Goal: Information Seeking & Learning: Learn about a topic

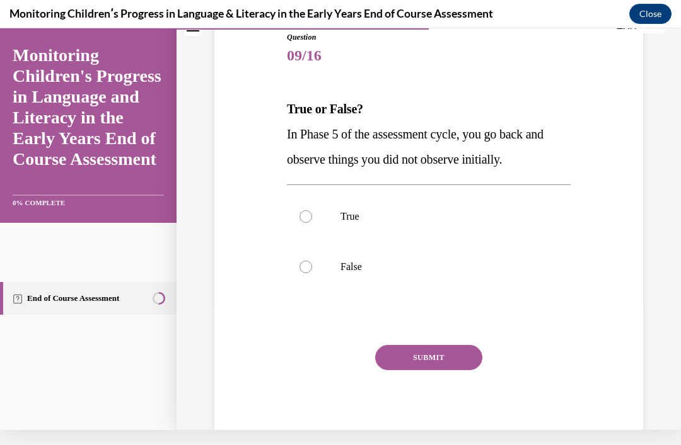
scroll to position [129, 0]
click at [294, 256] on label "False" at bounding box center [429, 267] width 284 height 50
click at [299, 261] on input "False" at bounding box center [305, 267] width 13 height 13
radio input "true"
click at [454, 346] on button "SUBMIT" at bounding box center [428, 357] width 107 height 25
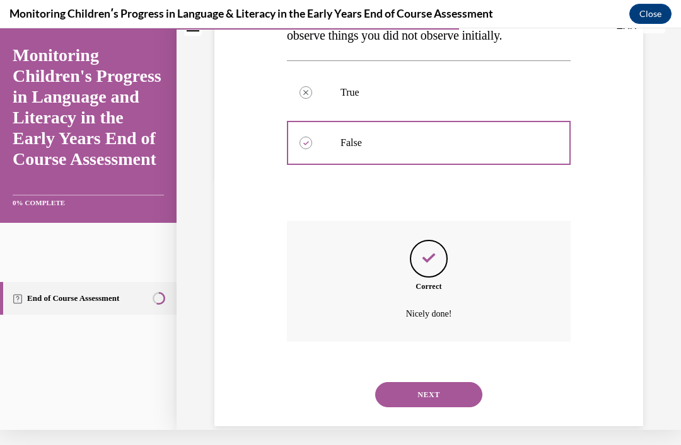
scroll to position [258, 0]
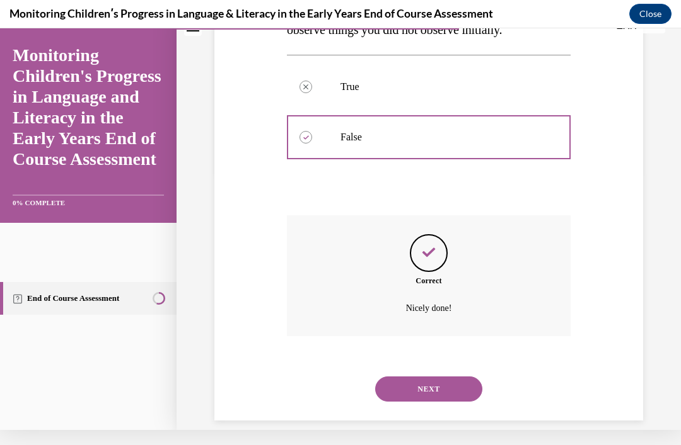
click at [451, 377] on button "NEXT" at bounding box center [428, 389] width 107 height 25
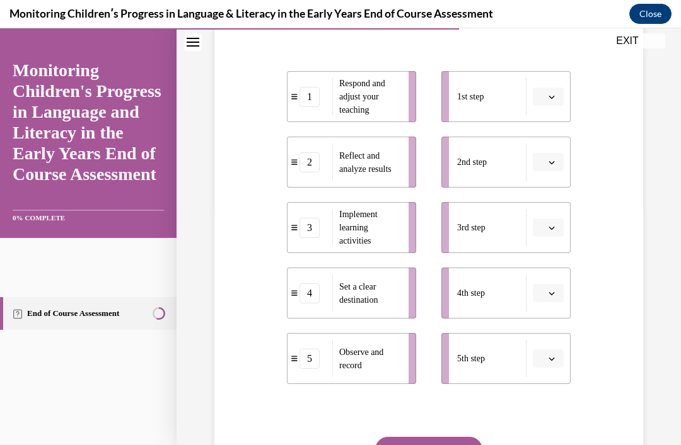
scroll to position [239, 0]
click at [548, 296] on icon "button" at bounding box center [551, 293] width 6 height 6
click at [545, 156] on div at bounding box center [547, 163] width 32 height 25
click at [551, 231] on icon "button" at bounding box center [551, 227] width 6 height 6
click at [540, 302] on div "1" at bounding box center [547, 305] width 32 height 25
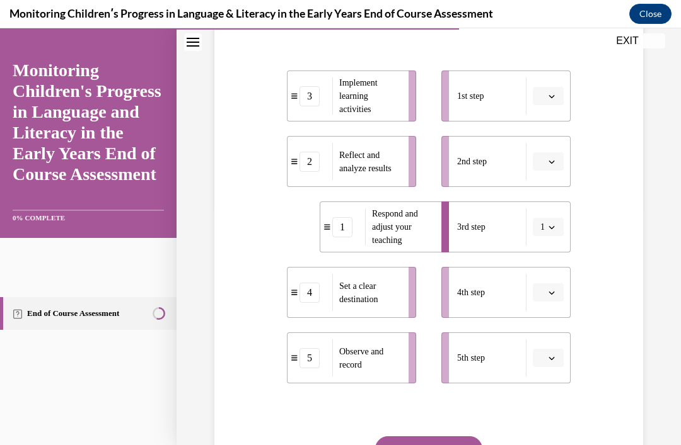
click at [548, 106] on button "button" at bounding box center [547, 96] width 31 height 19
click at [543, 167] on div "1" at bounding box center [547, 174] width 32 height 25
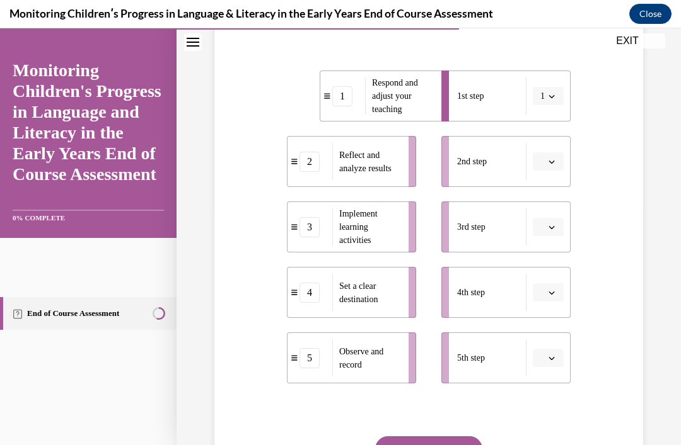
click at [547, 101] on span "button" at bounding box center [551, 96] width 9 height 9
click at [543, 228] on span "3" at bounding box center [540, 225] width 4 height 10
click at [550, 296] on icon "button" at bounding box center [551, 293] width 6 height 6
click at [546, 212] on div "2" at bounding box center [547, 214] width 32 height 25
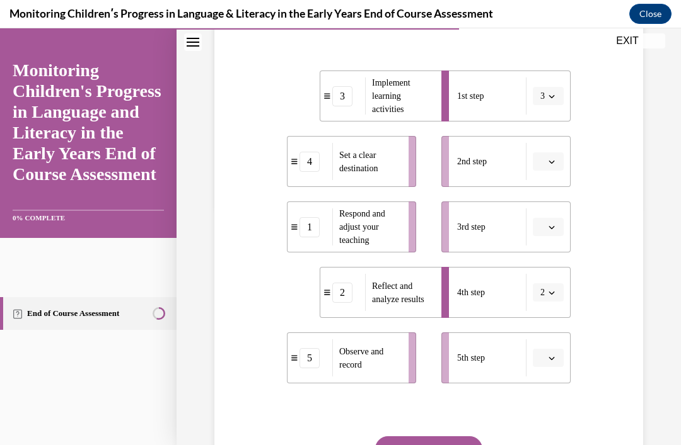
click at [551, 171] on button "button" at bounding box center [547, 161] width 31 height 19
click at [553, 314] on div "4" at bounding box center [547, 315] width 32 height 25
click at [554, 231] on icon "button" at bounding box center [551, 227] width 6 height 6
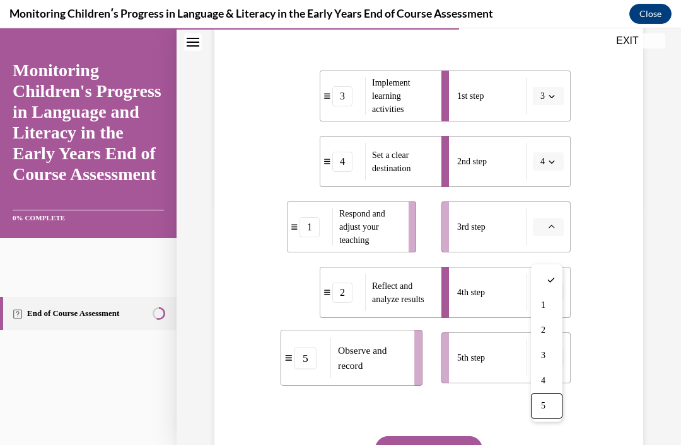
click at [546, 408] on div "5" at bounding box center [547, 406] width 32 height 25
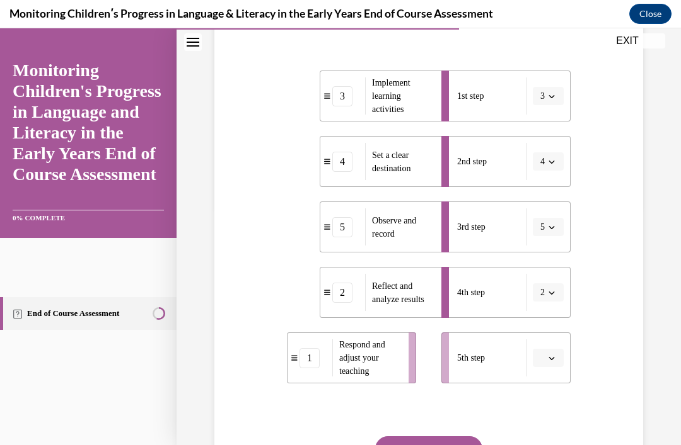
click at [553, 362] on icon "button" at bounding box center [551, 358] width 6 height 6
click at [547, 255] on div "1" at bounding box center [547, 254] width 32 height 25
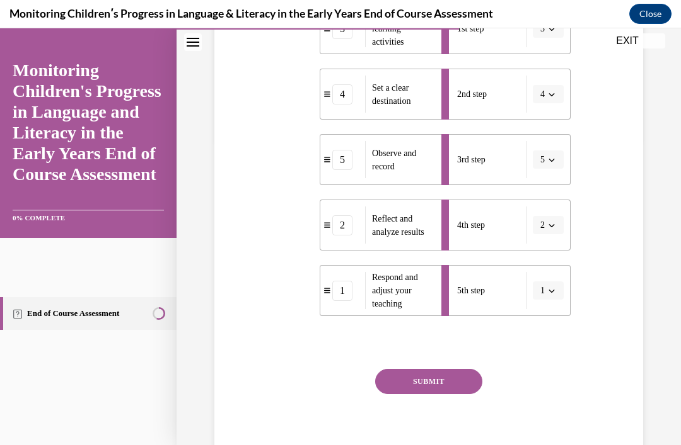
scroll to position [307, 0]
click at [445, 394] on button "SUBMIT" at bounding box center [428, 381] width 107 height 25
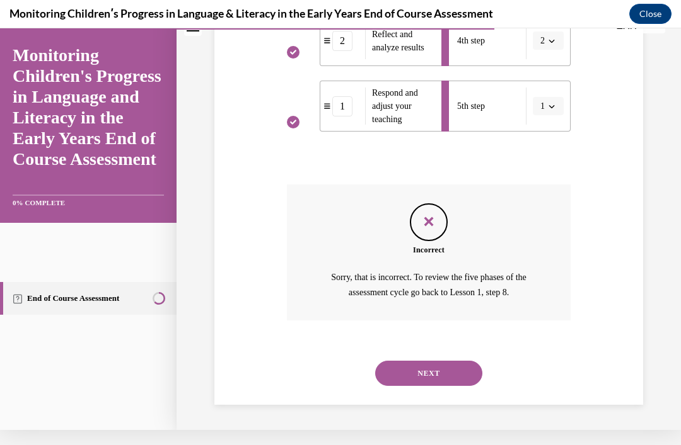
scroll to position [485, 0]
click at [445, 374] on button "NEXT" at bounding box center [428, 373] width 107 height 25
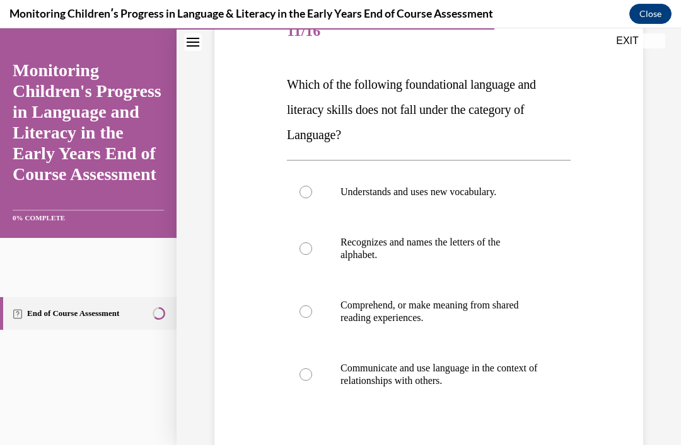
scroll to position [173, 0]
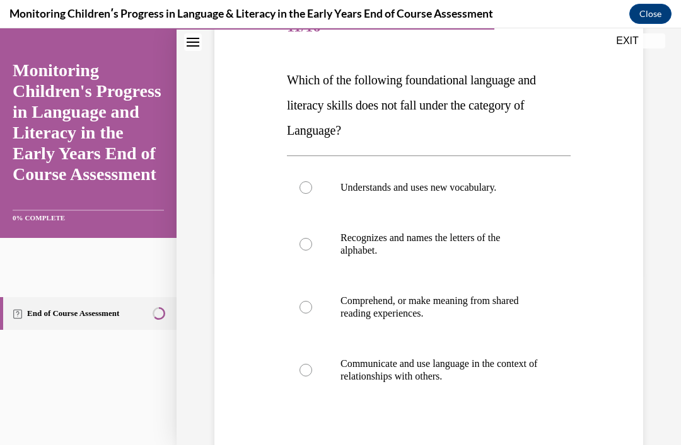
click at [317, 243] on label "Recognizes and names the letters of the alphabet." at bounding box center [429, 244] width 284 height 63
click at [312, 243] on input "Recognizes and names the letters of the alphabet." at bounding box center [305, 244] width 13 height 13
radio input "true"
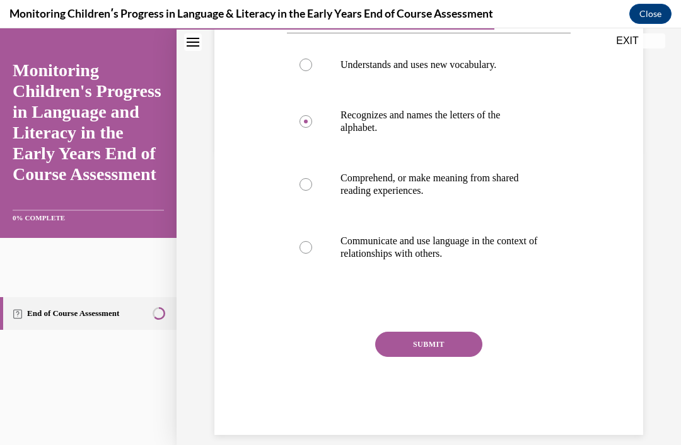
click at [457, 349] on button "SUBMIT" at bounding box center [428, 344] width 107 height 25
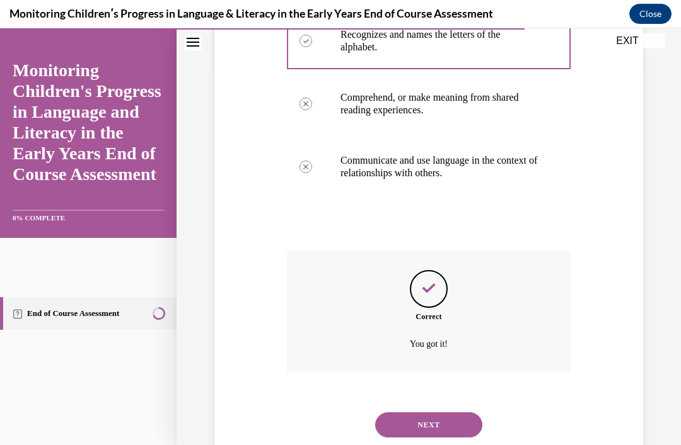
scroll to position [397, 0]
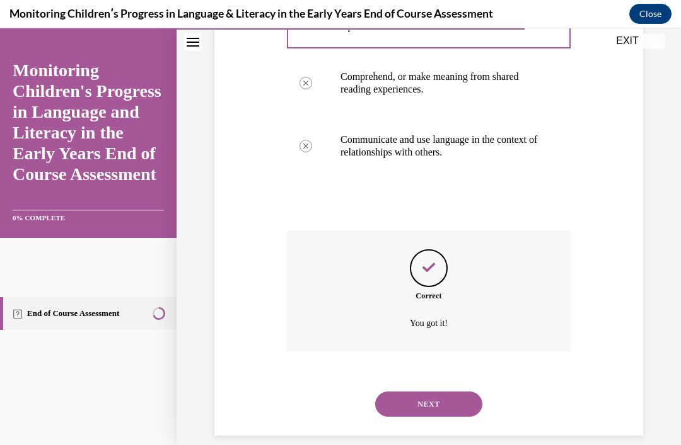
click at [451, 392] on button "NEXT" at bounding box center [428, 404] width 107 height 25
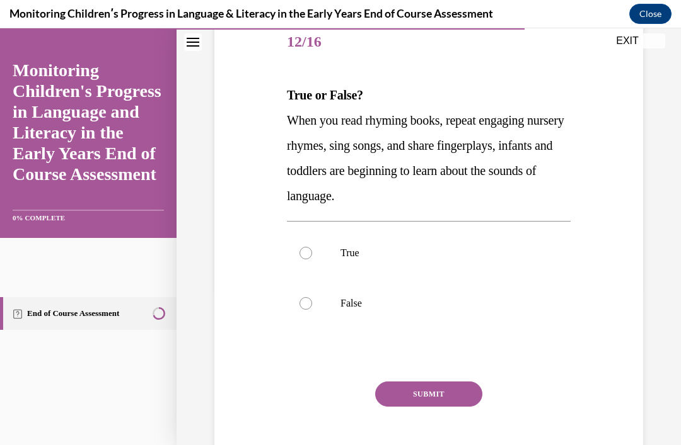
scroll to position [159, 0]
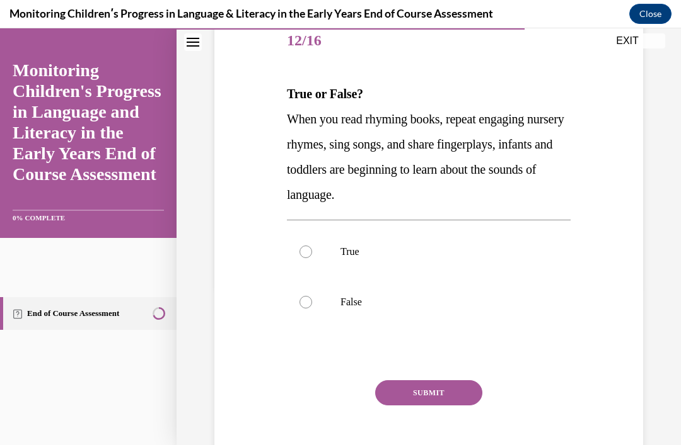
click at [309, 246] on div at bounding box center [305, 252] width 13 height 13
click at [309, 246] on input "True" at bounding box center [305, 252] width 13 height 13
radio input "true"
click at [405, 396] on button "SUBMIT" at bounding box center [428, 393] width 107 height 25
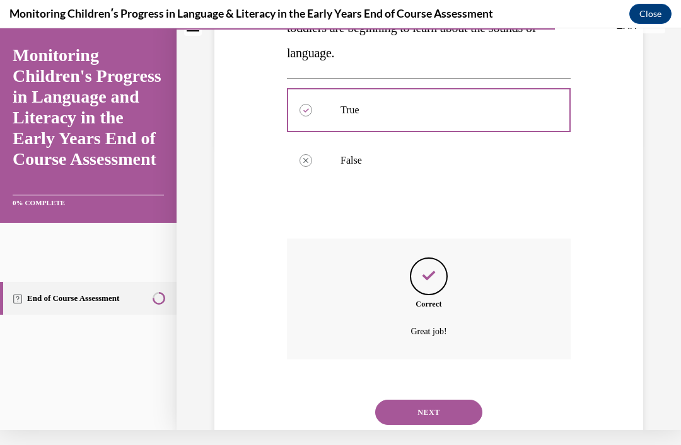
scroll to position [309, 0]
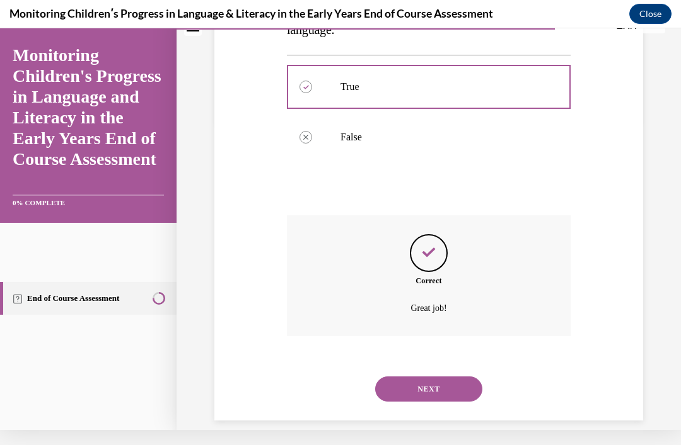
click at [415, 377] on button "NEXT" at bounding box center [428, 389] width 107 height 25
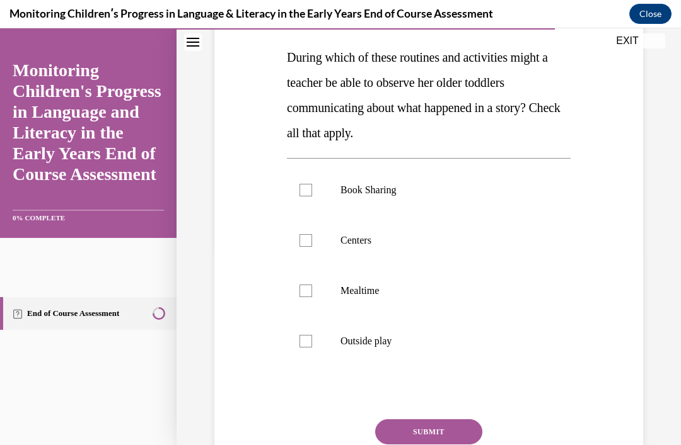
scroll to position [195, 0]
click at [305, 192] on div at bounding box center [305, 190] width 13 height 13
click at [305, 192] on input "Book Sharing" at bounding box center [305, 190] width 13 height 13
checkbox input "true"
click at [304, 233] on label "Centers" at bounding box center [429, 240] width 284 height 50
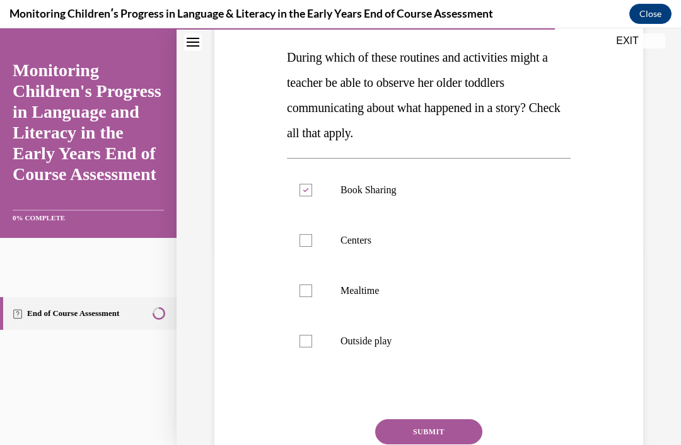
click at [304, 234] on input "Centers" at bounding box center [305, 240] width 13 height 13
checkbox input "true"
click at [308, 291] on div at bounding box center [305, 291] width 13 height 13
click at [308, 291] on input "Mealtime" at bounding box center [305, 291] width 13 height 13
checkbox input "true"
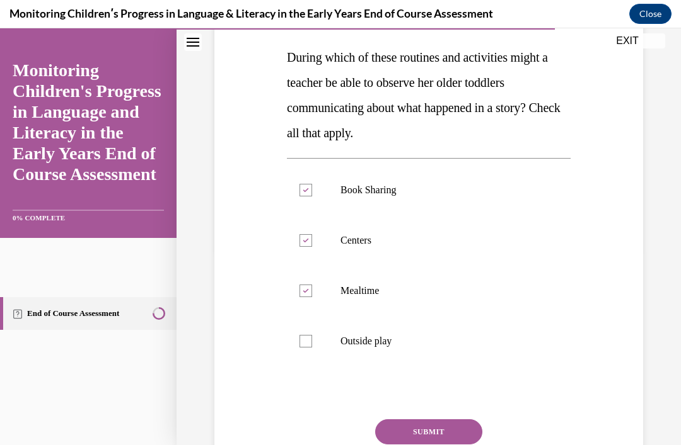
click at [292, 345] on label "Outside play" at bounding box center [429, 341] width 284 height 50
click at [299, 345] on input "Outside play" at bounding box center [305, 341] width 13 height 13
click at [318, 341] on label "Outside play" at bounding box center [429, 341] width 284 height 50
click at [312, 341] on input "Outside play" at bounding box center [305, 341] width 13 height 13
checkbox input "false"
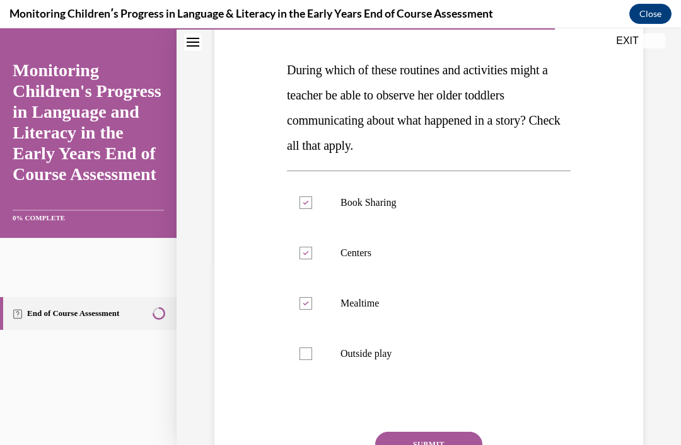
scroll to position [183, 0]
click at [292, 287] on label "Mealtime" at bounding box center [429, 303] width 284 height 50
click at [299, 297] on input "Mealtime" at bounding box center [305, 303] width 13 height 13
checkbox input "false"
click at [302, 190] on label "Book Sharing" at bounding box center [429, 202] width 284 height 50
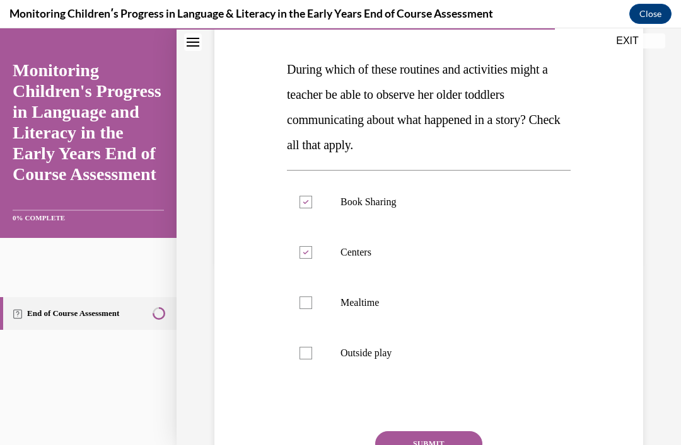
click at [302, 196] on input "Book Sharing" at bounding box center [305, 202] width 13 height 13
checkbox input "false"
click at [393, 297] on p "Mealtime" at bounding box center [439, 303] width 198 height 13
click at [312, 297] on input "Mealtime" at bounding box center [305, 303] width 13 height 13
checkbox input "true"
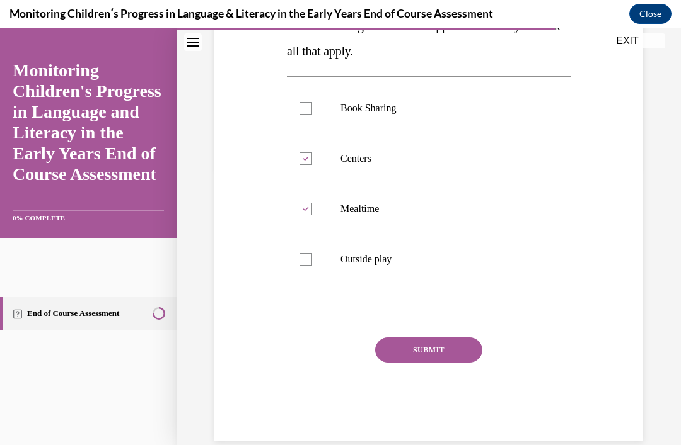
scroll to position [277, 0]
click at [445, 343] on button "SUBMIT" at bounding box center [428, 350] width 107 height 25
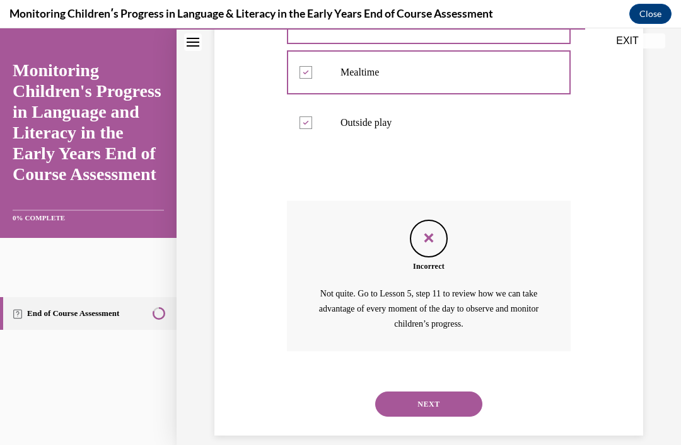
scroll to position [413, 0]
click at [450, 393] on button "NEXT" at bounding box center [428, 405] width 107 height 25
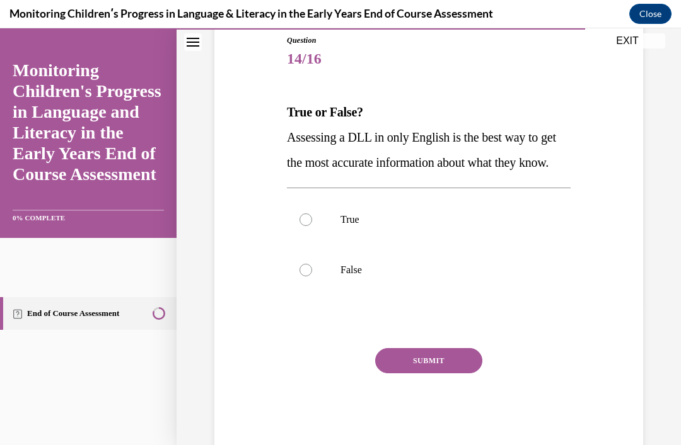
scroll to position [141, 0]
click at [317, 295] on label "False" at bounding box center [429, 269] width 284 height 50
click at [312, 276] on input "False" at bounding box center [305, 269] width 13 height 13
radio input "true"
click at [450, 373] on button "SUBMIT" at bounding box center [428, 360] width 107 height 25
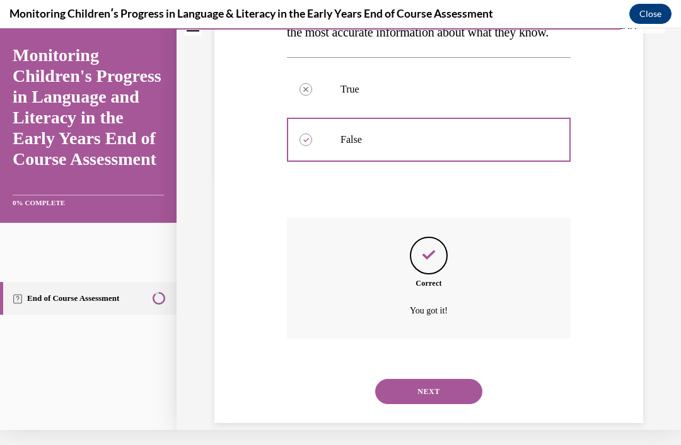
scroll to position [284, 0]
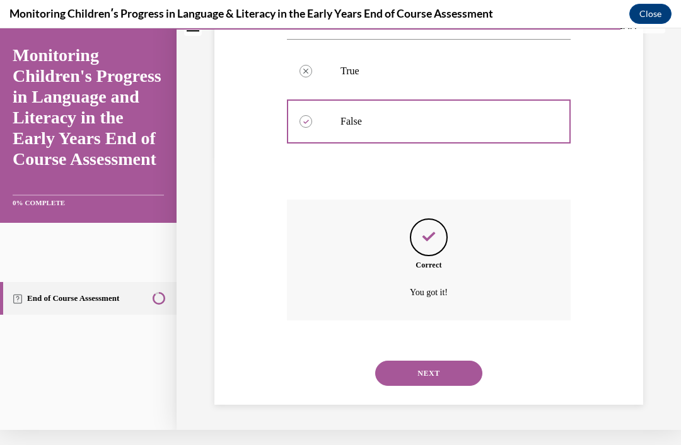
click at [435, 367] on button "NEXT" at bounding box center [428, 373] width 107 height 25
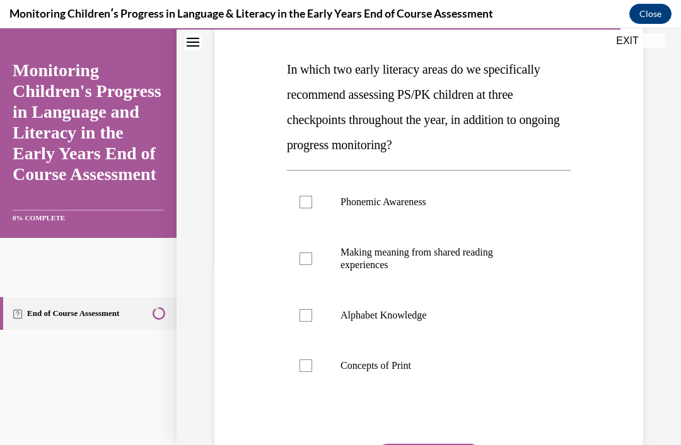
scroll to position [185, 0]
